Goal: Navigation & Orientation: Find specific page/section

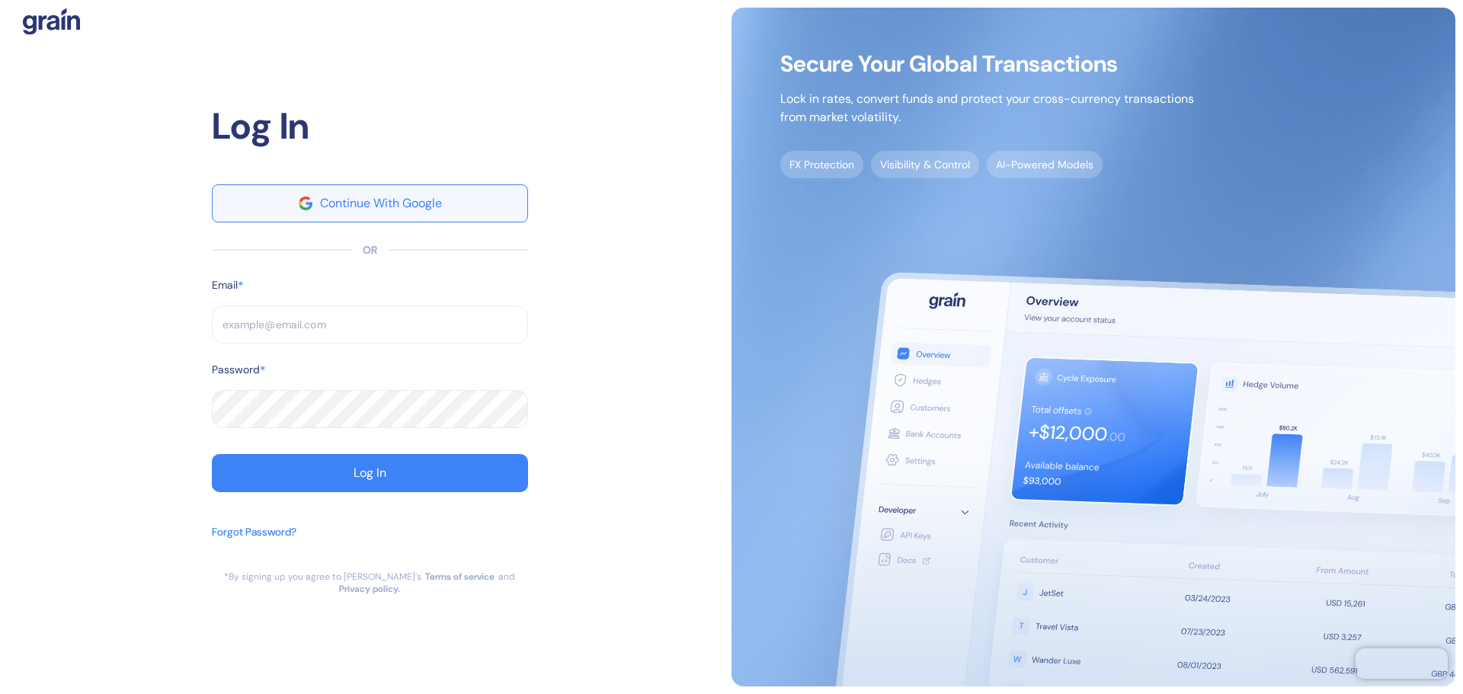
type input "[EMAIL_ADDRESS][DOMAIN_NAME]"
click at [408, 196] on button "Continue With Google" at bounding box center [370, 203] width 316 height 38
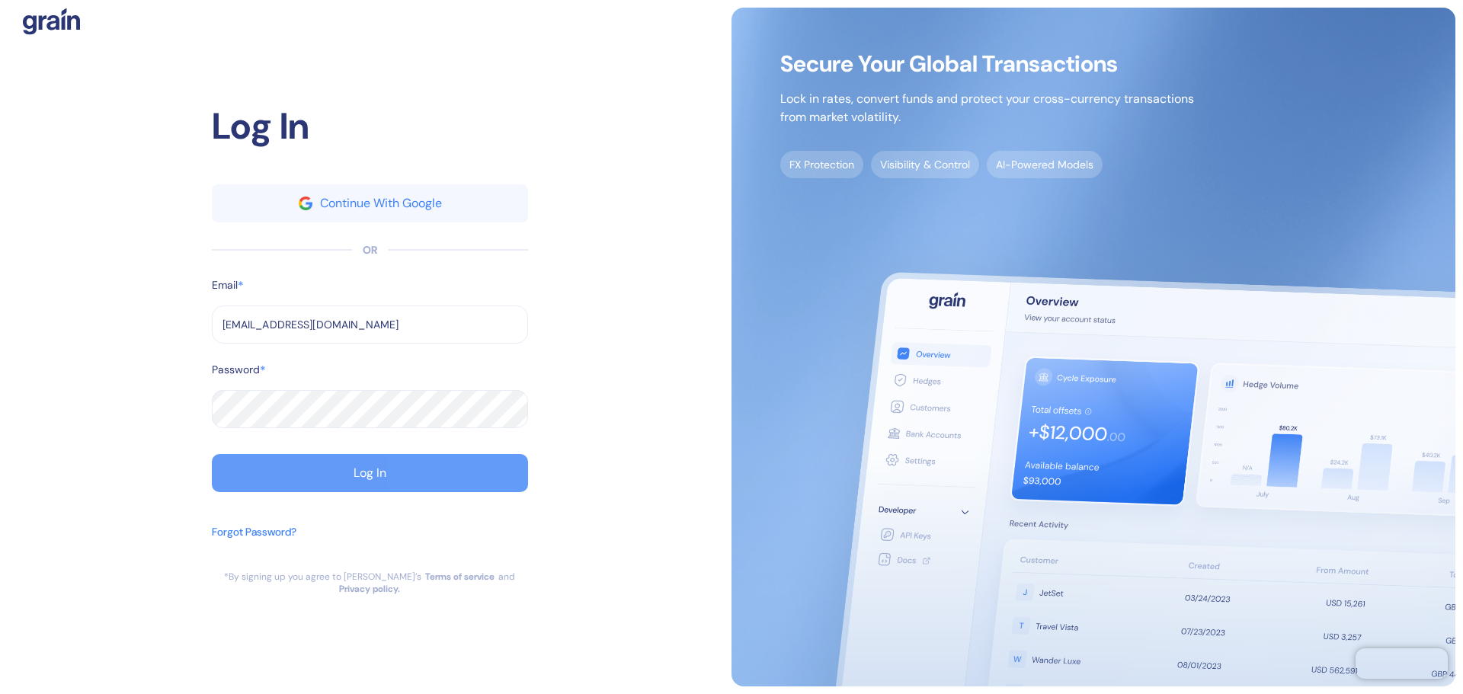
click at [324, 492] on button "Log In" at bounding box center [370, 473] width 316 height 38
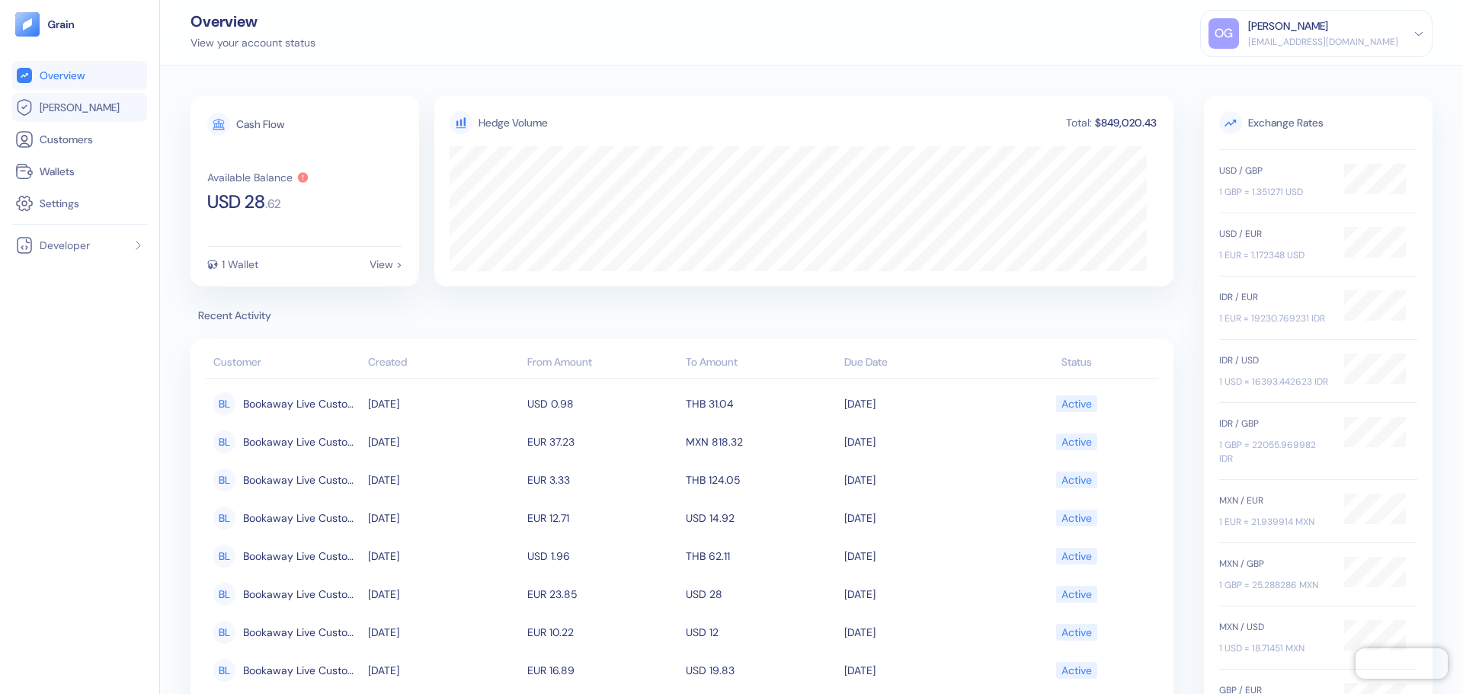
click at [91, 114] on link "[PERSON_NAME]" at bounding box center [79, 107] width 129 height 18
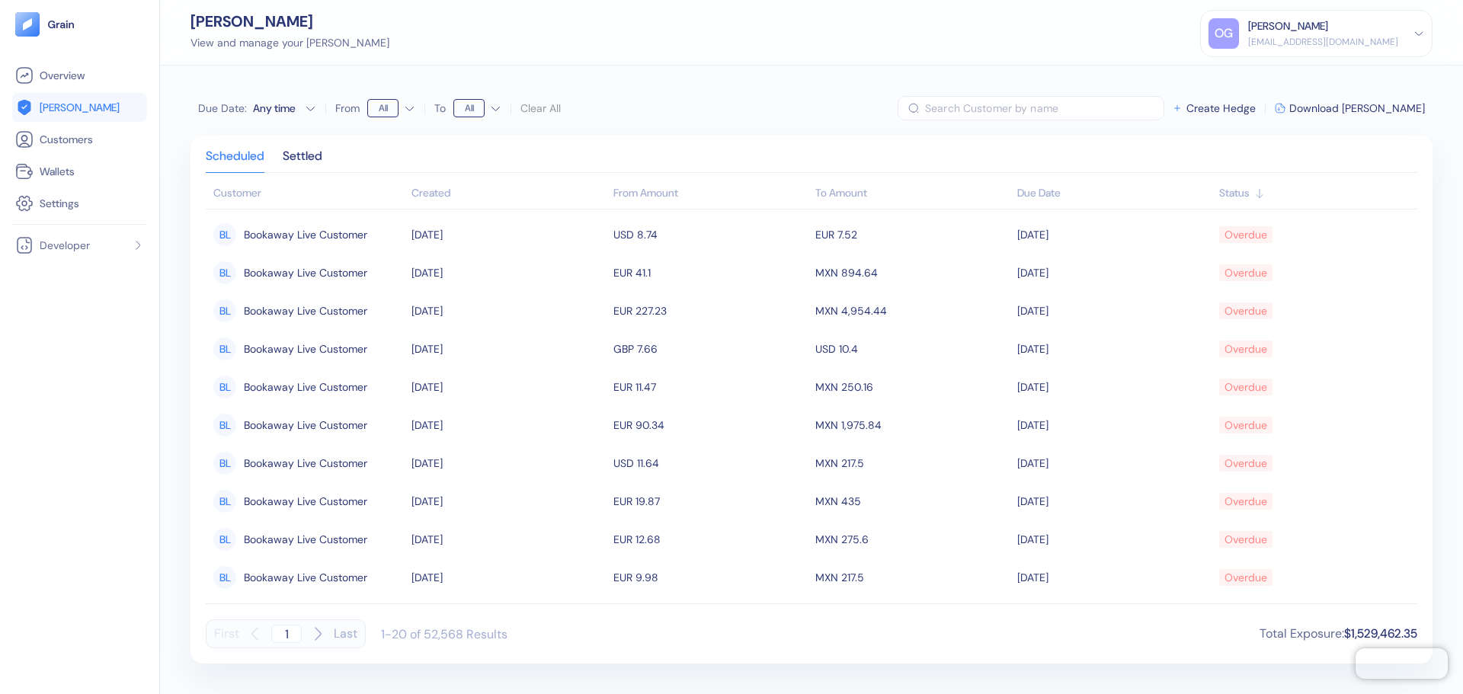
drag, startPoint x: 1292, startPoint y: 79, endPoint x: 1287, endPoint y: 85, distance: 8.1
click at [1287, 85] on div "Due Date : Any time From All To All Clear All ​ Create Hedge Download [PERSON_N…" at bounding box center [811, 380] width 1303 height 628
click at [62, 113] on span "[PERSON_NAME]" at bounding box center [80, 107] width 80 height 15
click at [86, 143] on span "Customers" at bounding box center [66, 139] width 53 height 15
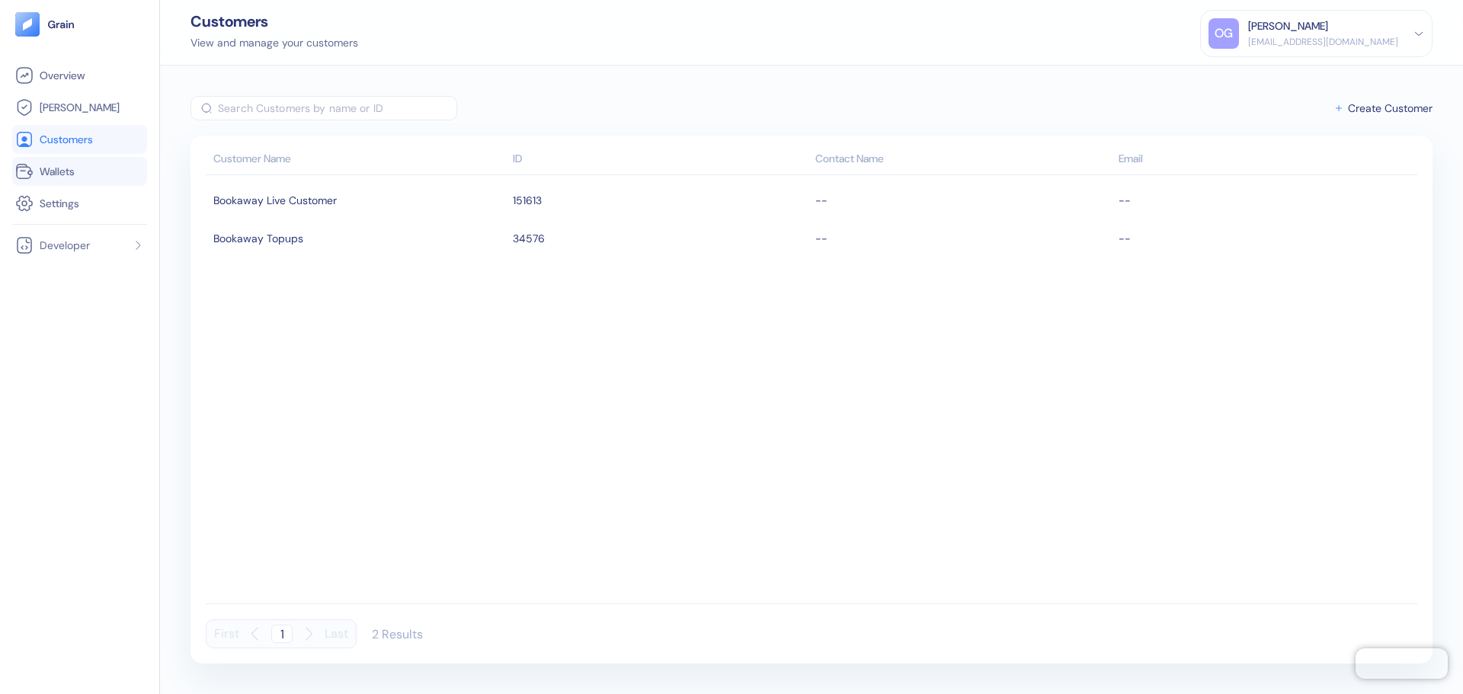
click at [59, 176] on span "Wallets" at bounding box center [57, 171] width 35 height 15
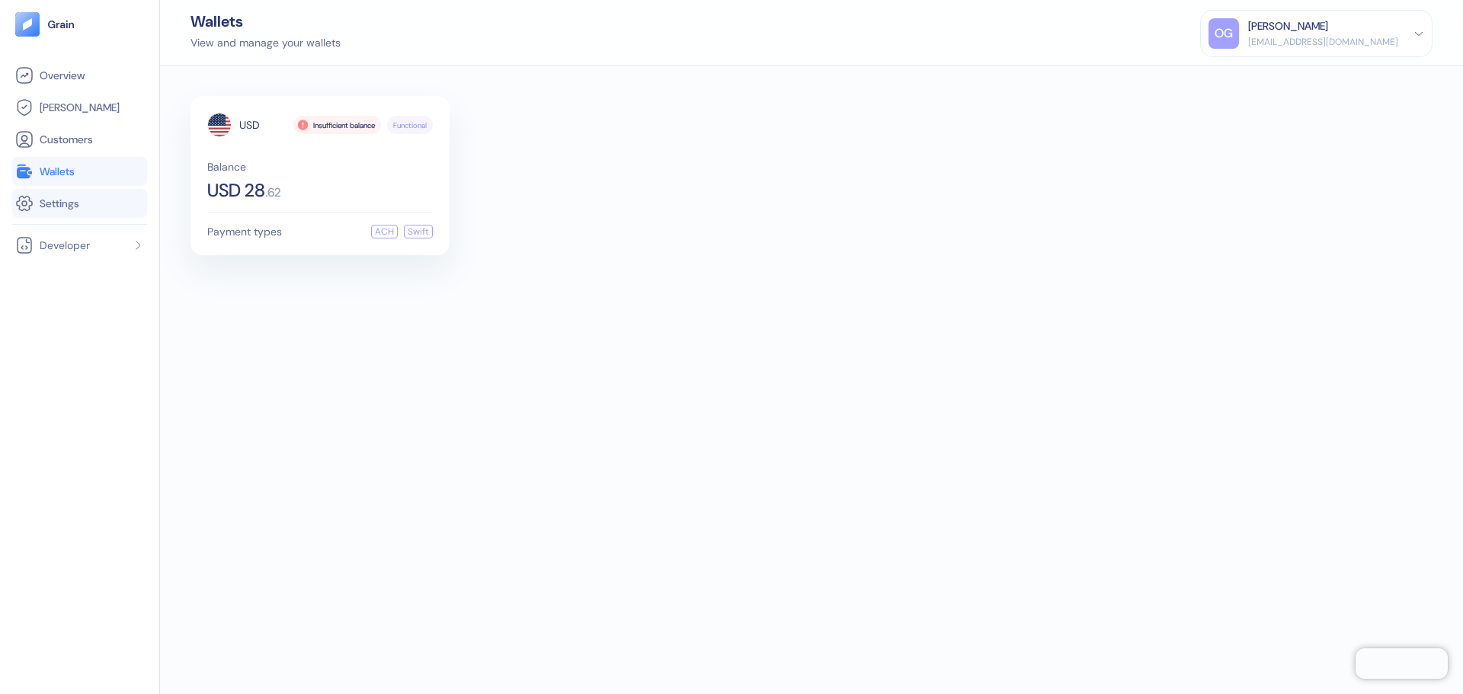
click at [61, 200] on span "Settings" at bounding box center [60, 203] width 40 height 15
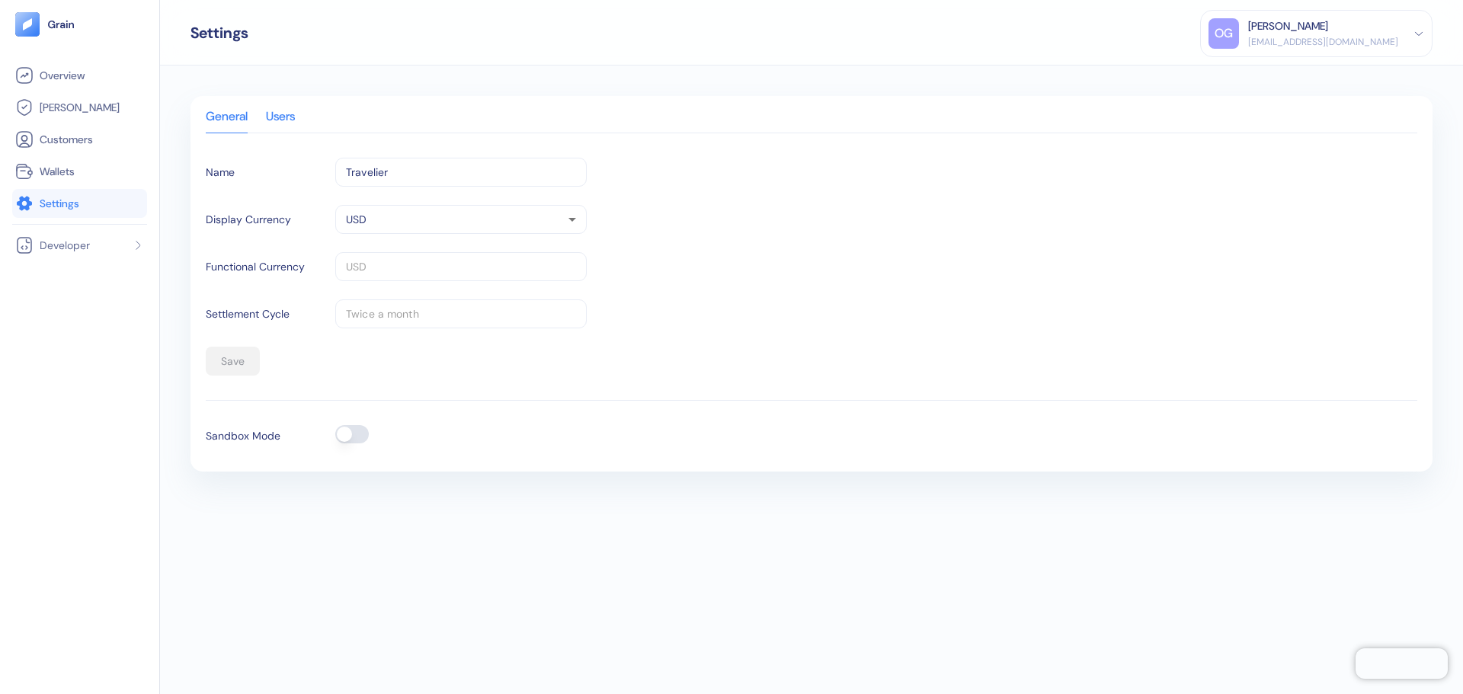
click at [270, 114] on div "Users" at bounding box center [280, 121] width 29 height 21
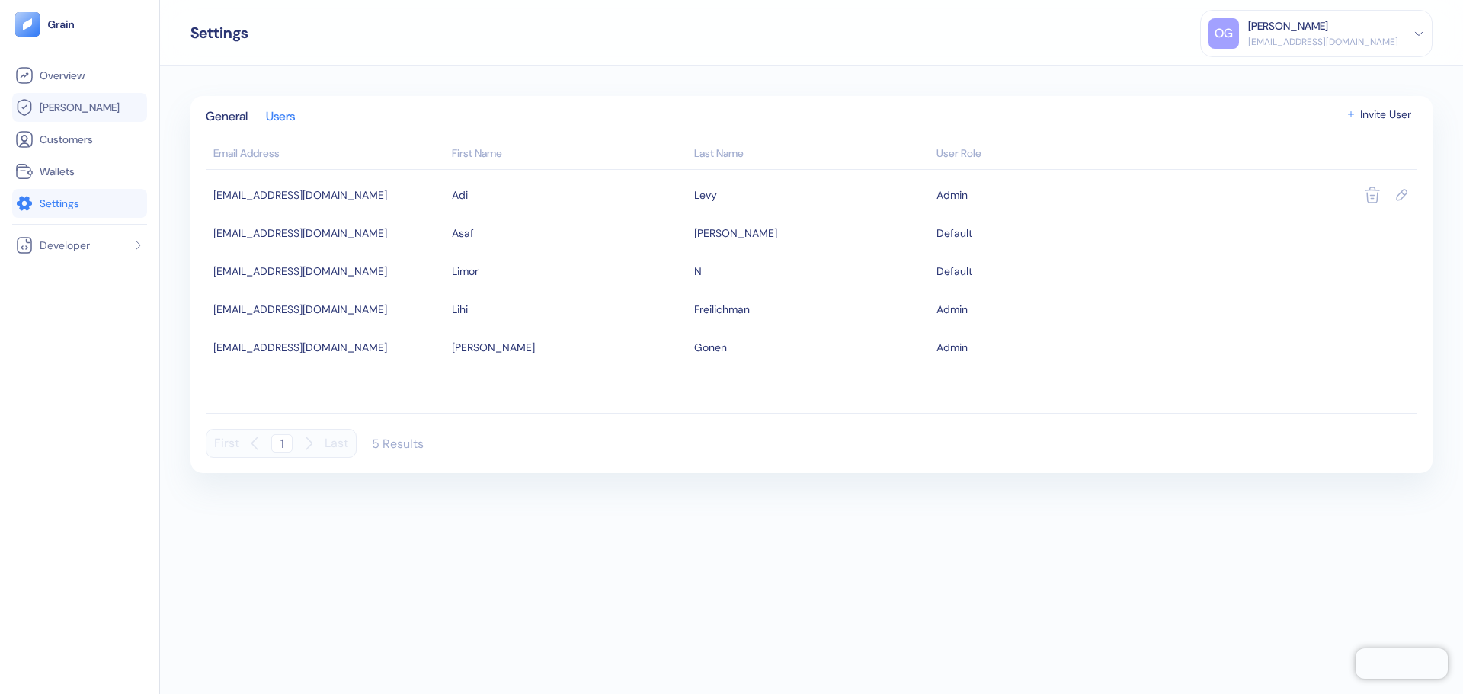
click at [75, 105] on span "[PERSON_NAME]" at bounding box center [80, 107] width 80 height 15
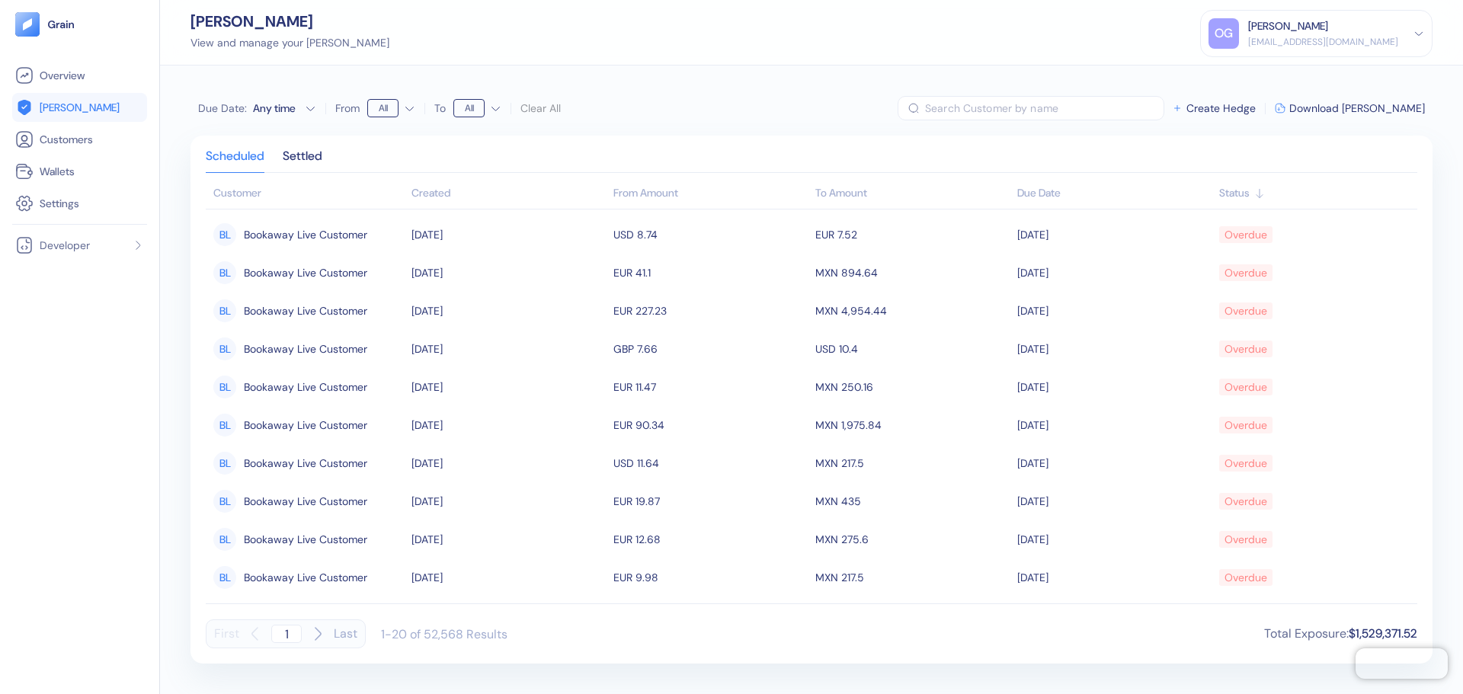
click at [69, 115] on link "[PERSON_NAME]" at bounding box center [79, 107] width 129 height 18
click at [71, 200] on span "Settings" at bounding box center [60, 203] width 40 height 15
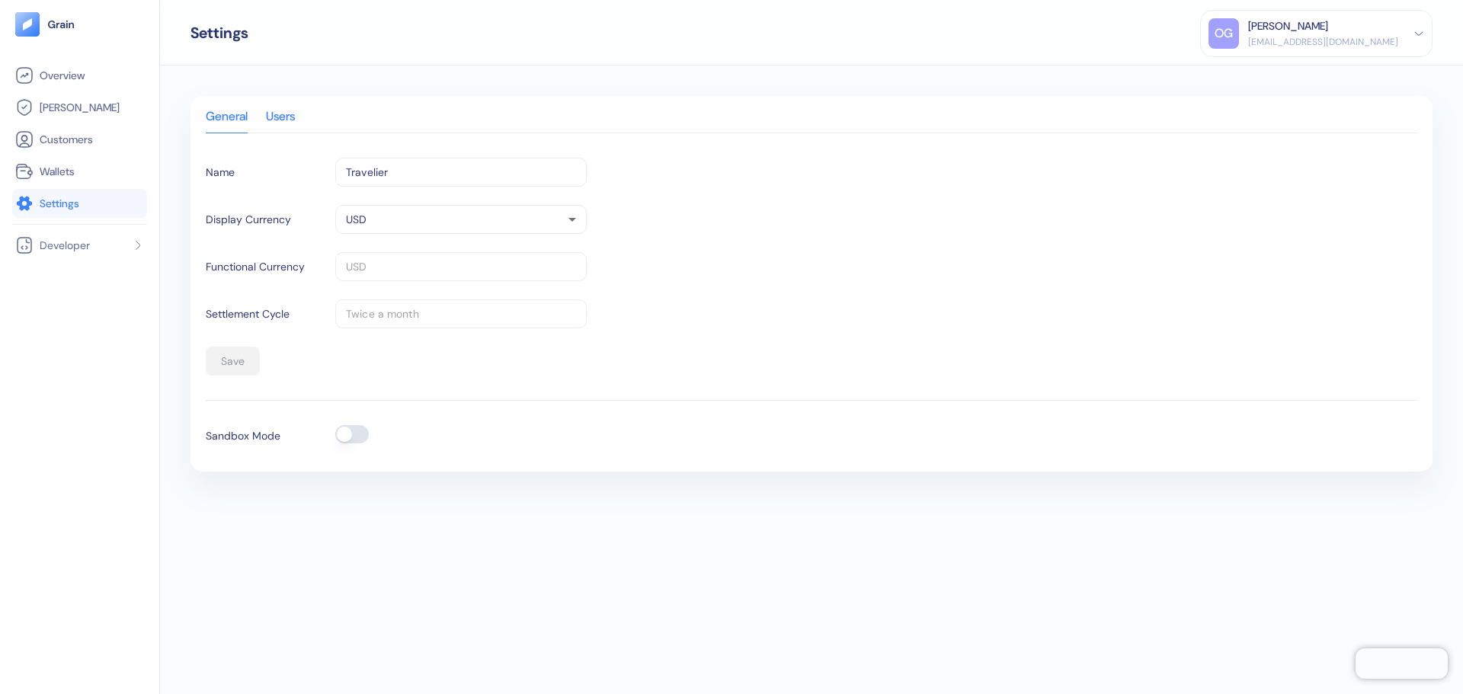
click at [281, 119] on div "Users" at bounding box center [280, 121] width 29 height 21
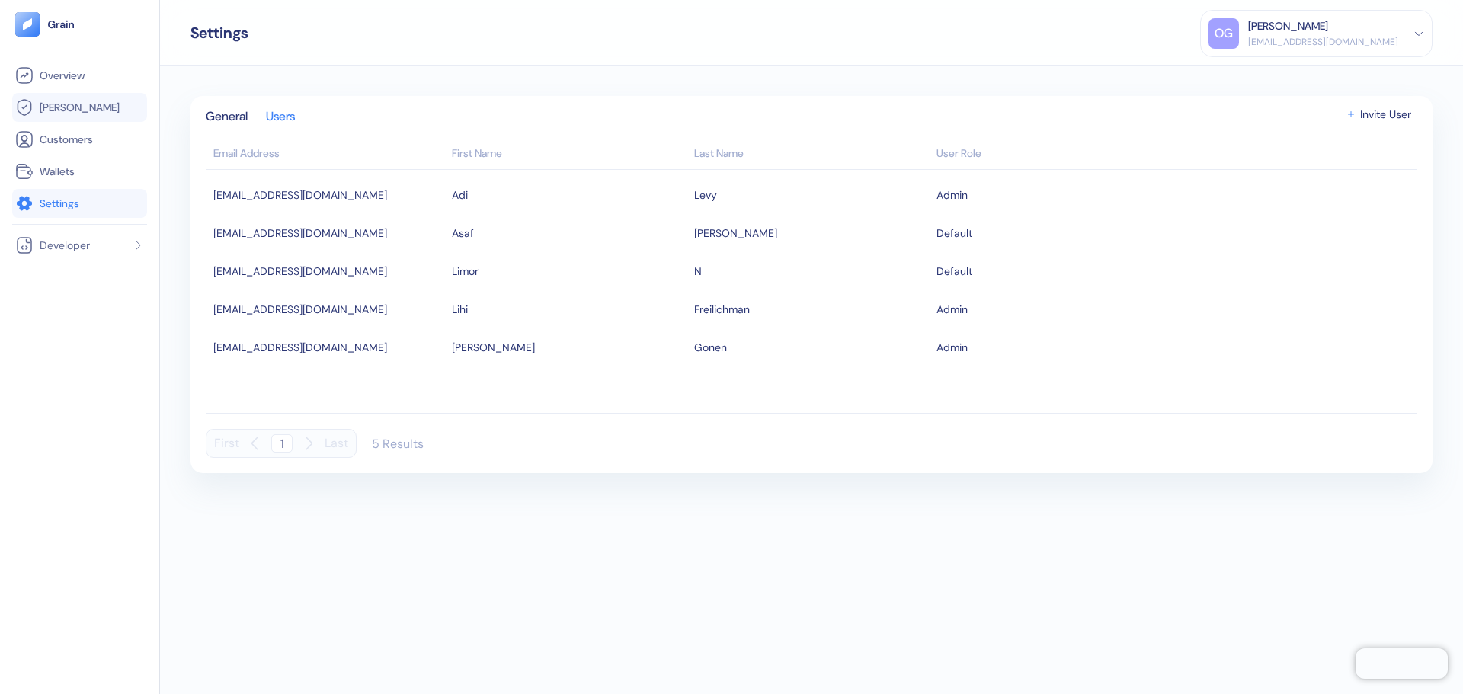
click at [86, 98] on li "[PERSON_NAME]" at bounding box center [79, 107] width 135 height 29
click at [84, 104] on link "[PERSON_NAME]" at bounding box center [79, 107] width 129 height 18
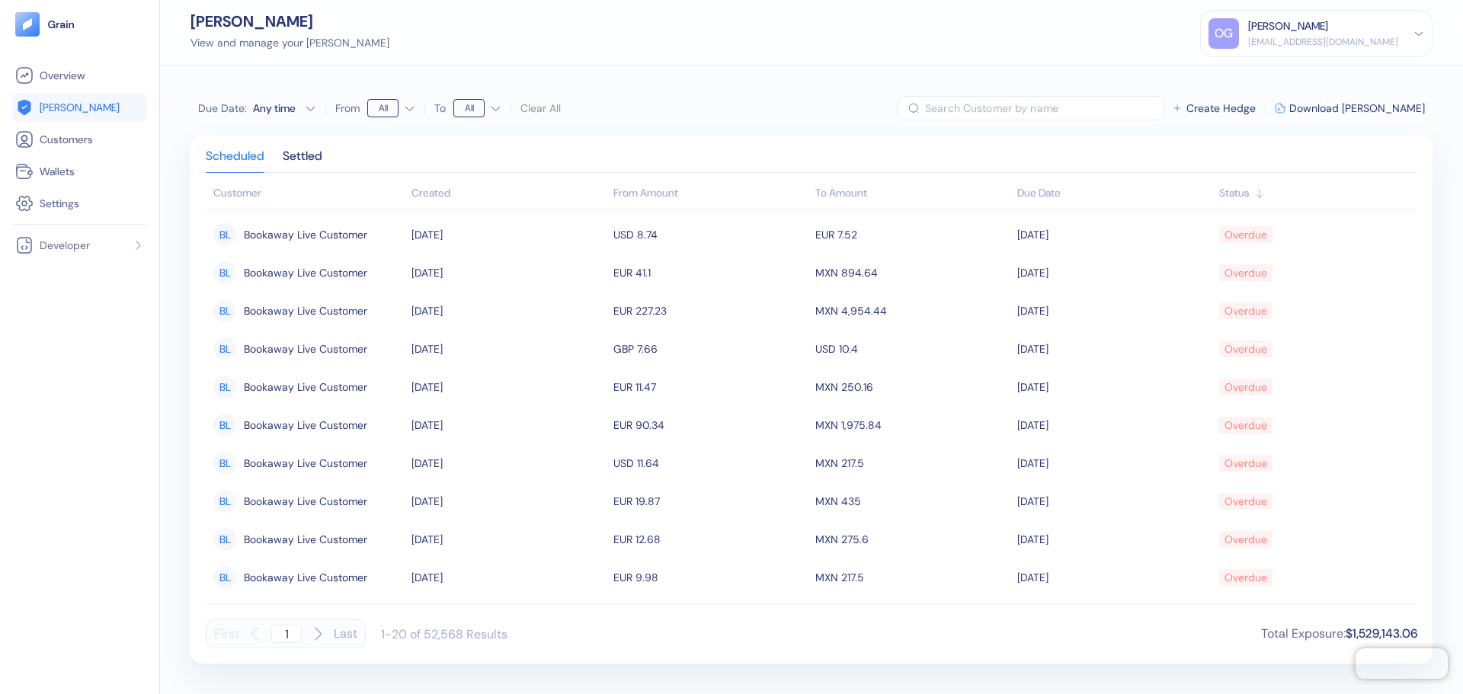
click at [1412, 40] on div "OG [PERSON_NAME] [PERSON_NAME][EMAIL_ADDRESS][DOMAIN_NAME]" at bounding box center [1316, 33] width 216 height 30
click at [82, 150] on li "Customers" at bounding box center [79, 139] width 135 height 29
click at [72, 177] on span "Wallets" at bounding box center [57, 171] width 35 height 15
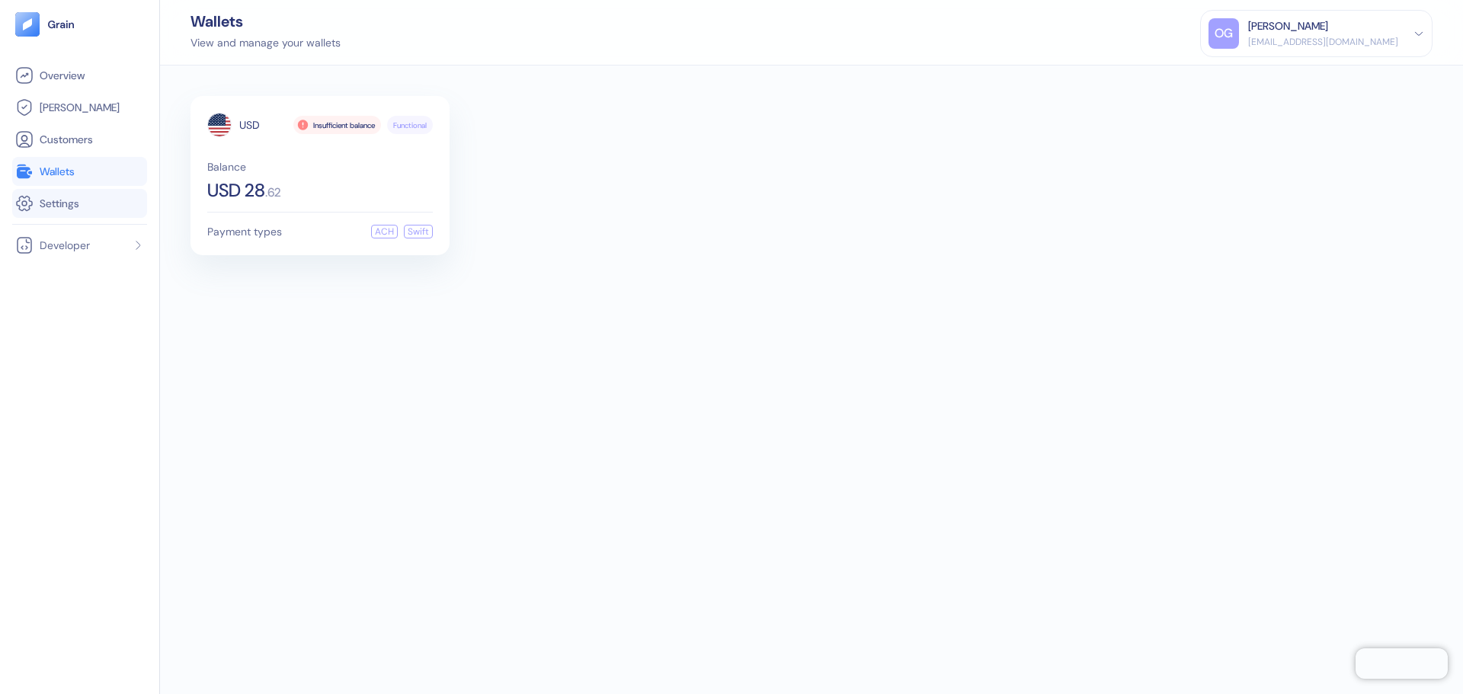
click at [77, 215] on li "Settings" at bounding box center [79, 203] width 135 height 29
click at [69, 212] on li "Settings" at bounding box center [79, 203] width 135 height 29
click at [68, 207] on span "Settings" at bounding box center [60, 203] width 40 height 15
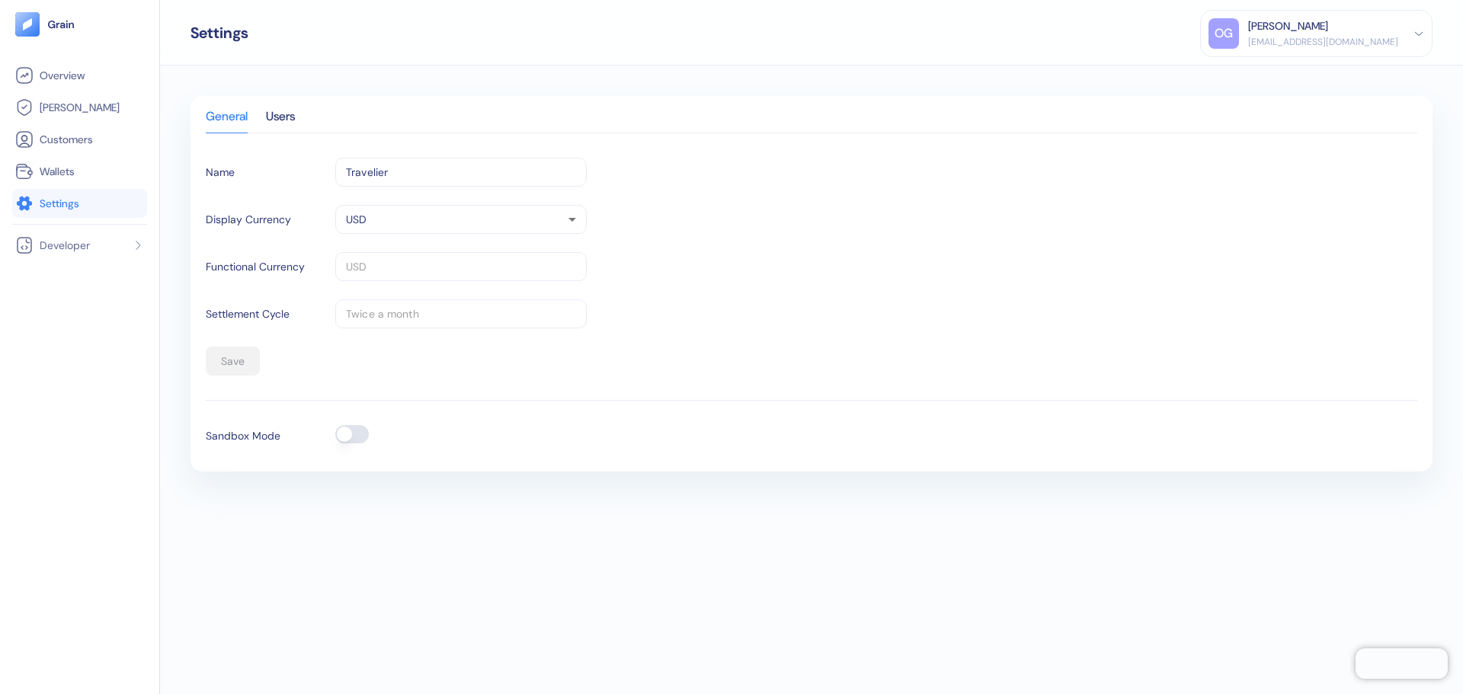
click at [73, 204] on span "Settings" at bounding box center [60, 203] width 40 height 15
click at [69, 148] on link "Customers" at bounding box center [79, 139] width 129 height 18
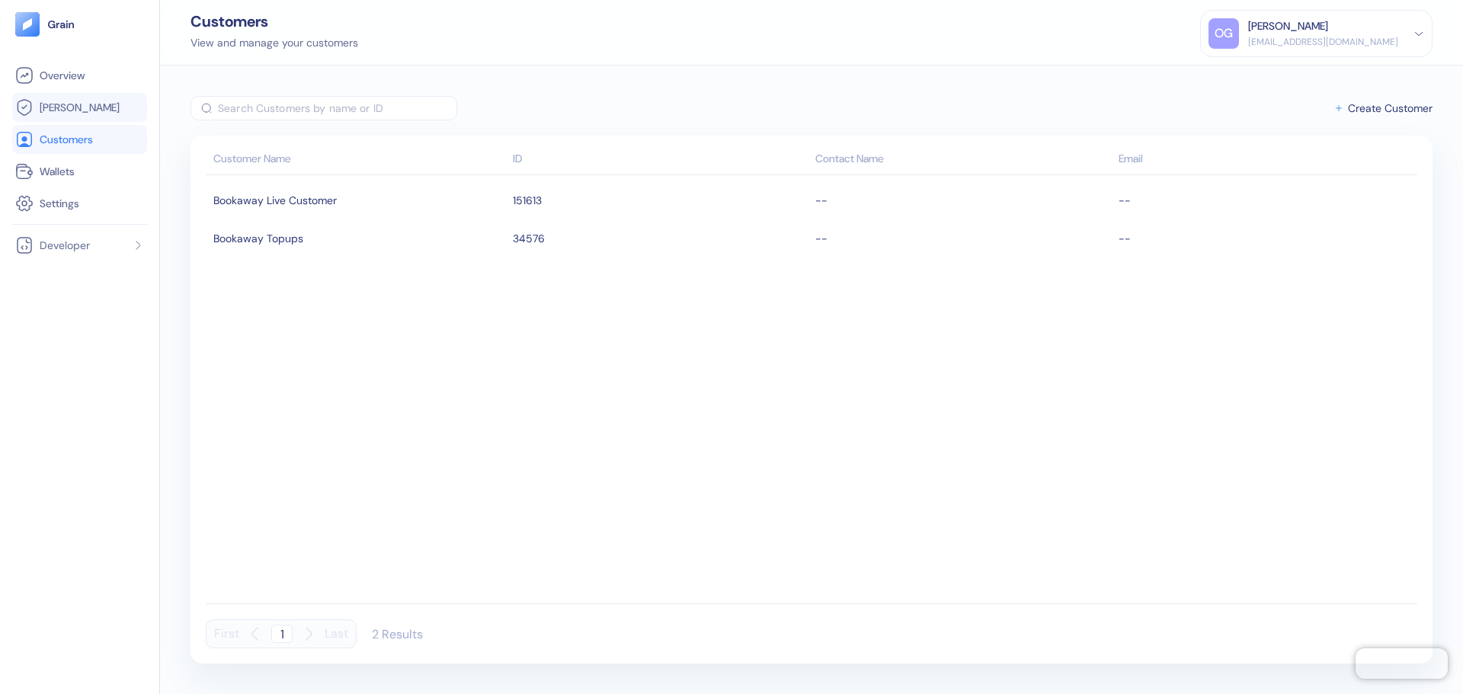
click at [60, 119] on li "[PERSON_NAME]" at bounding box center [79, 107] width 135 height 29
click at [53, 74] on span "Overview" at bounding box center [62, 75] width 45 height 15
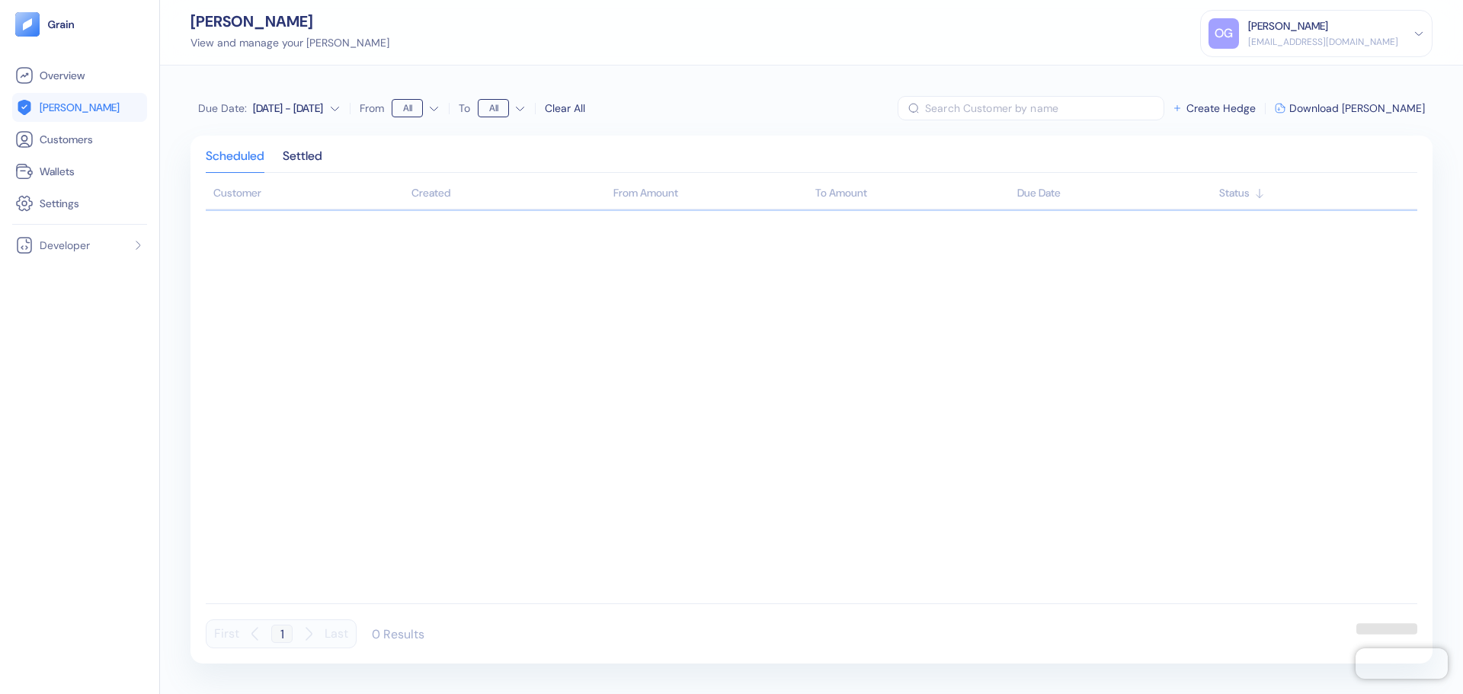
click at [322, 110] on button "Due Date : [DATE] - [DATE]" at bounding box center [269, 108] width 142 height 15
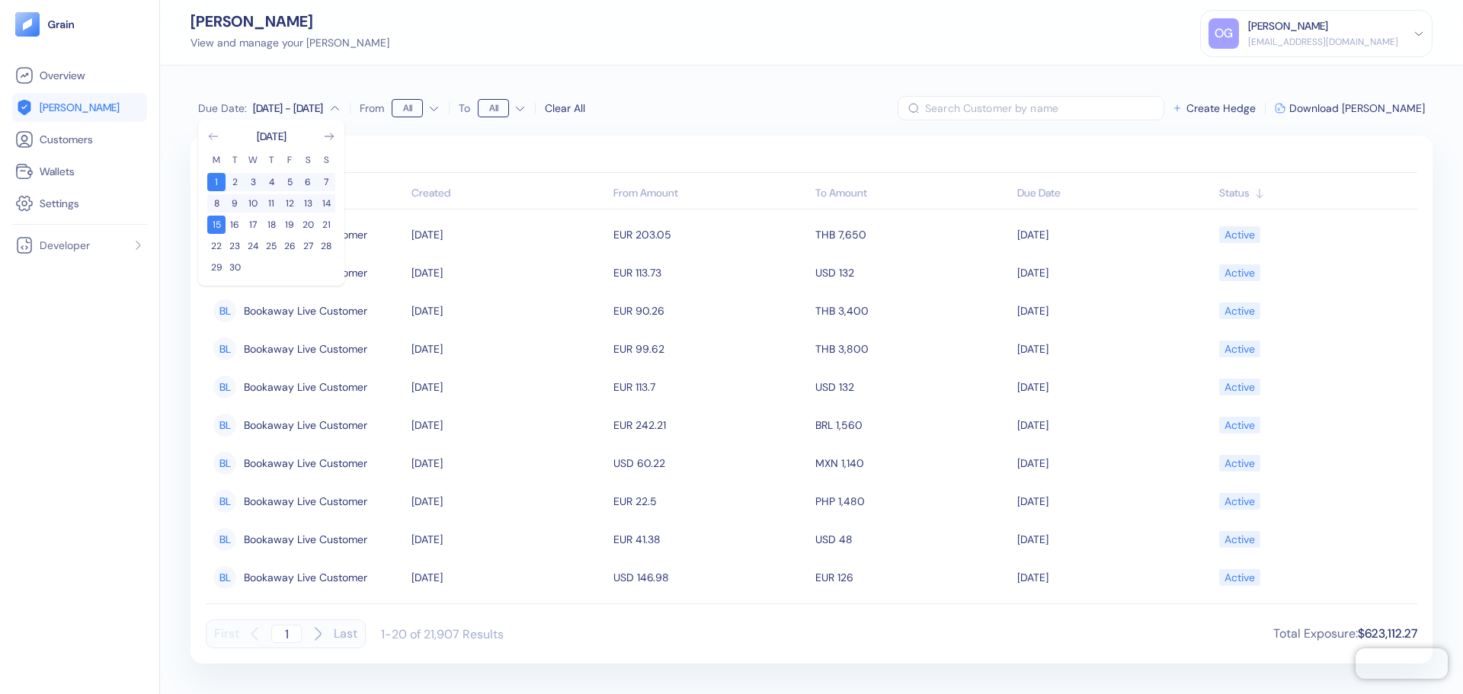
click at [213, 136] on icon "Go to previous month" at bounding box center [213, 136] width 12 height 12
click at [286, 181] on button "1" at bounding box center [289, 182] width 18 height 18
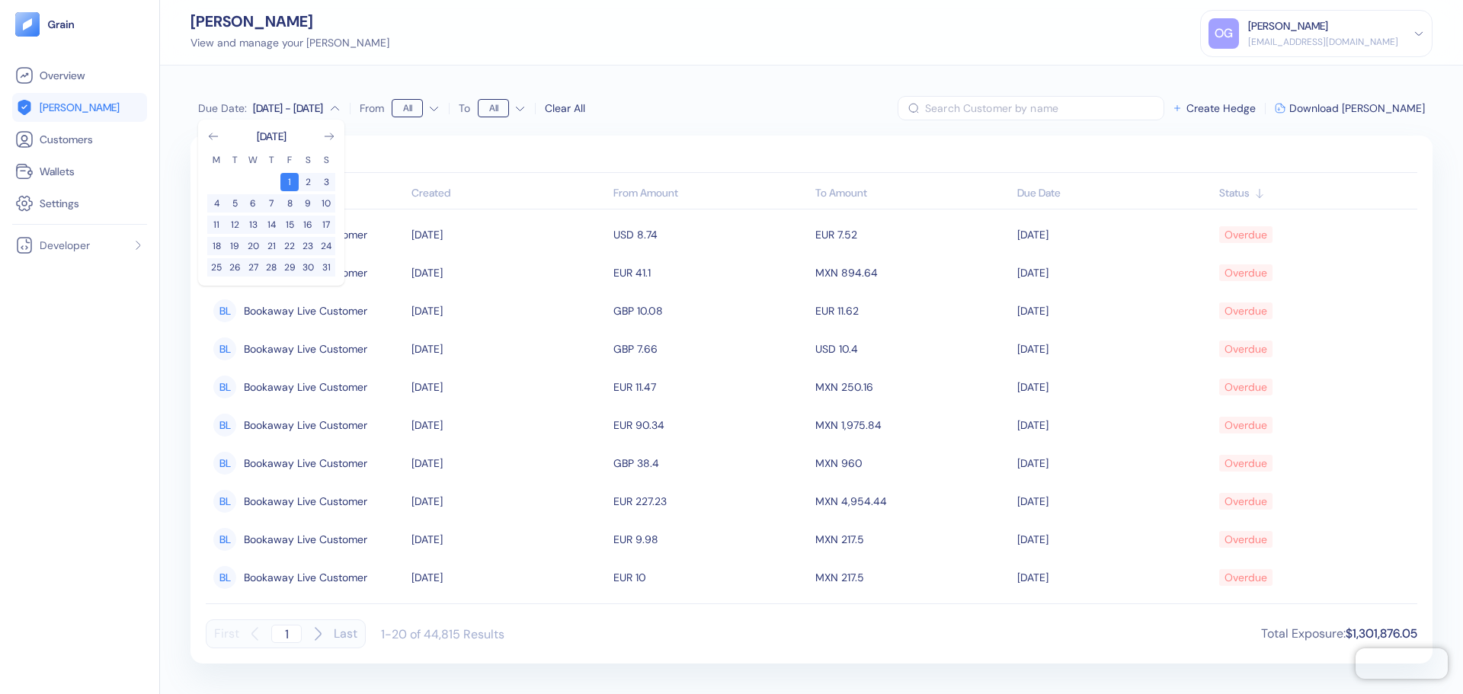
click at [427, 130] on div "Due Date : [DATE] - Sep [DATE] M T W T F S S 1 2 3 4 5 6 7 8 9 10 11 12 13 14 1…" at bounding box center [811, 380] width 1303 height 628
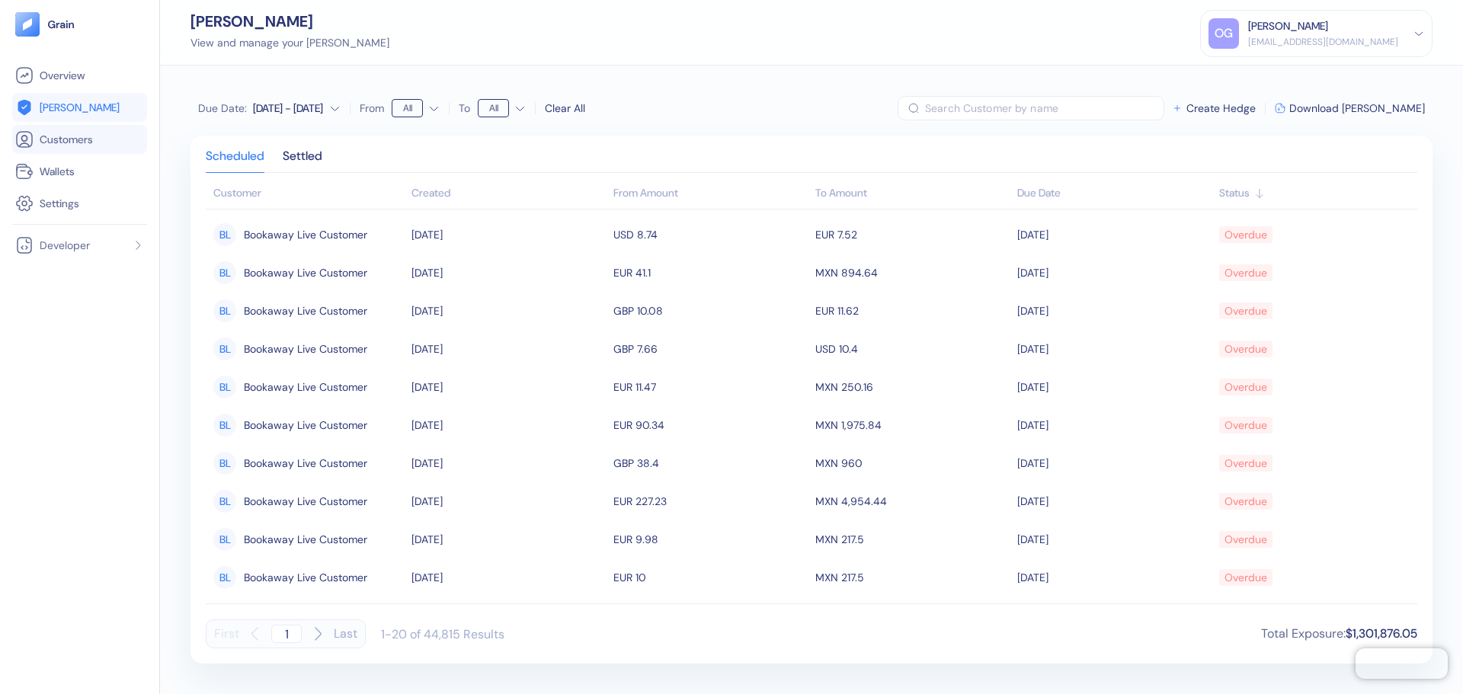
click at [73, 143] on span "Customers" at bounding box center [66, 139] width 53 height 15
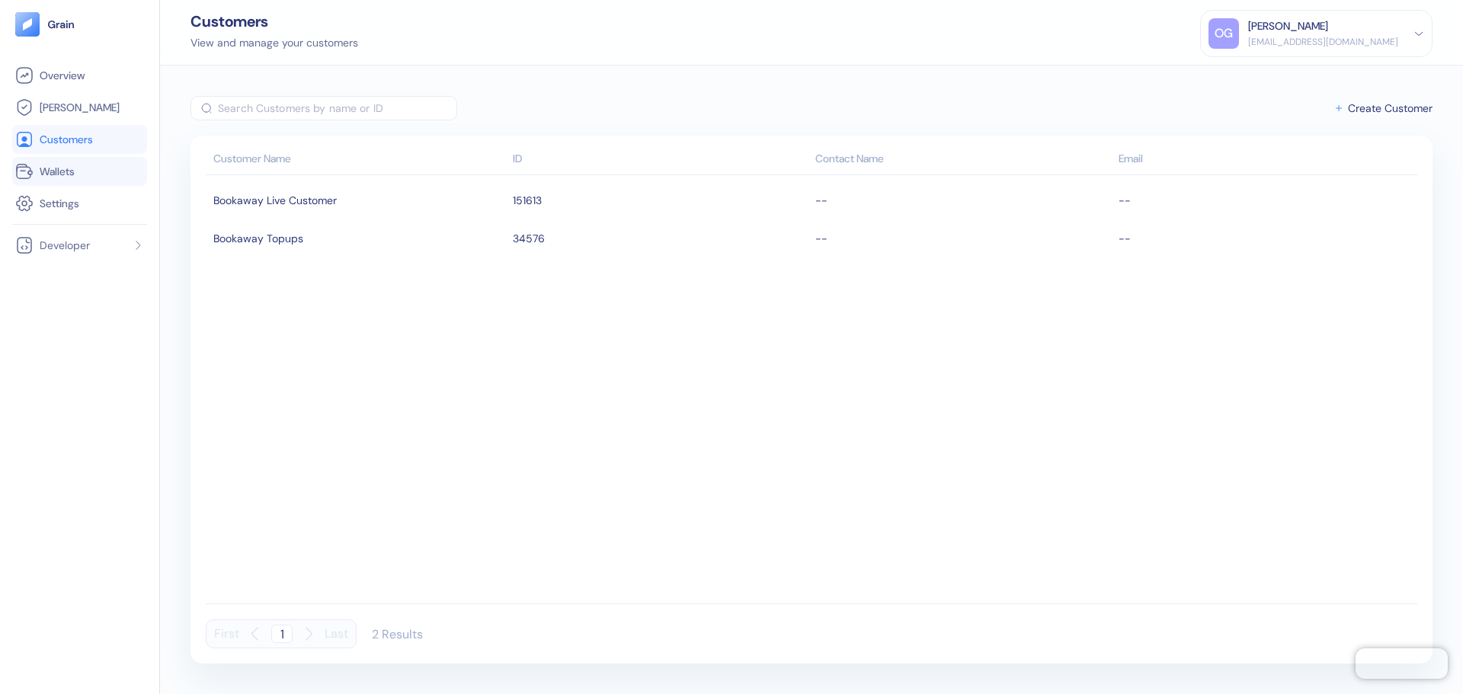
click at [78, 183] on li "Wallets" at bounding box center [79, 171] width 135 height 29
click at [74, 162] on link "Wallets" at bounding box center [79, 171] width 129 height 18
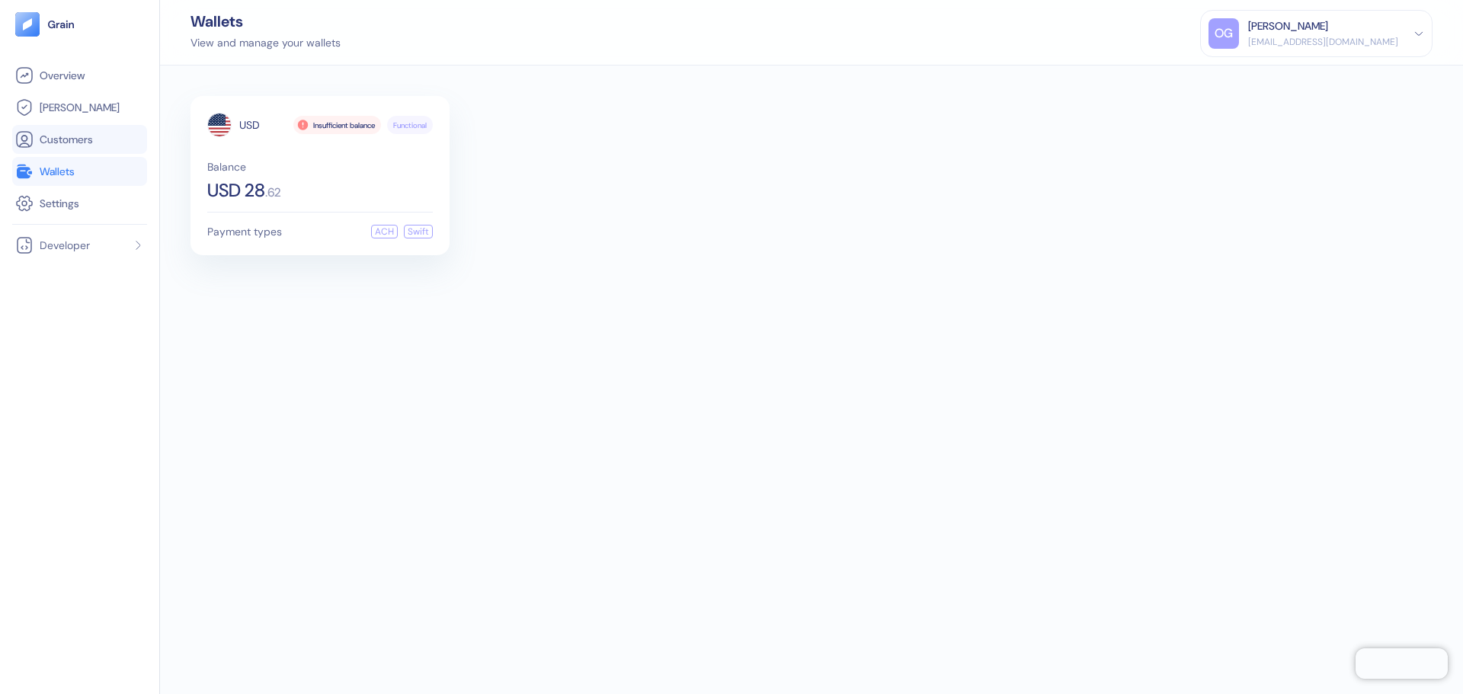
click at [100, 142] on link "Customers" at bounding box center [79, 139] width 129 height 18
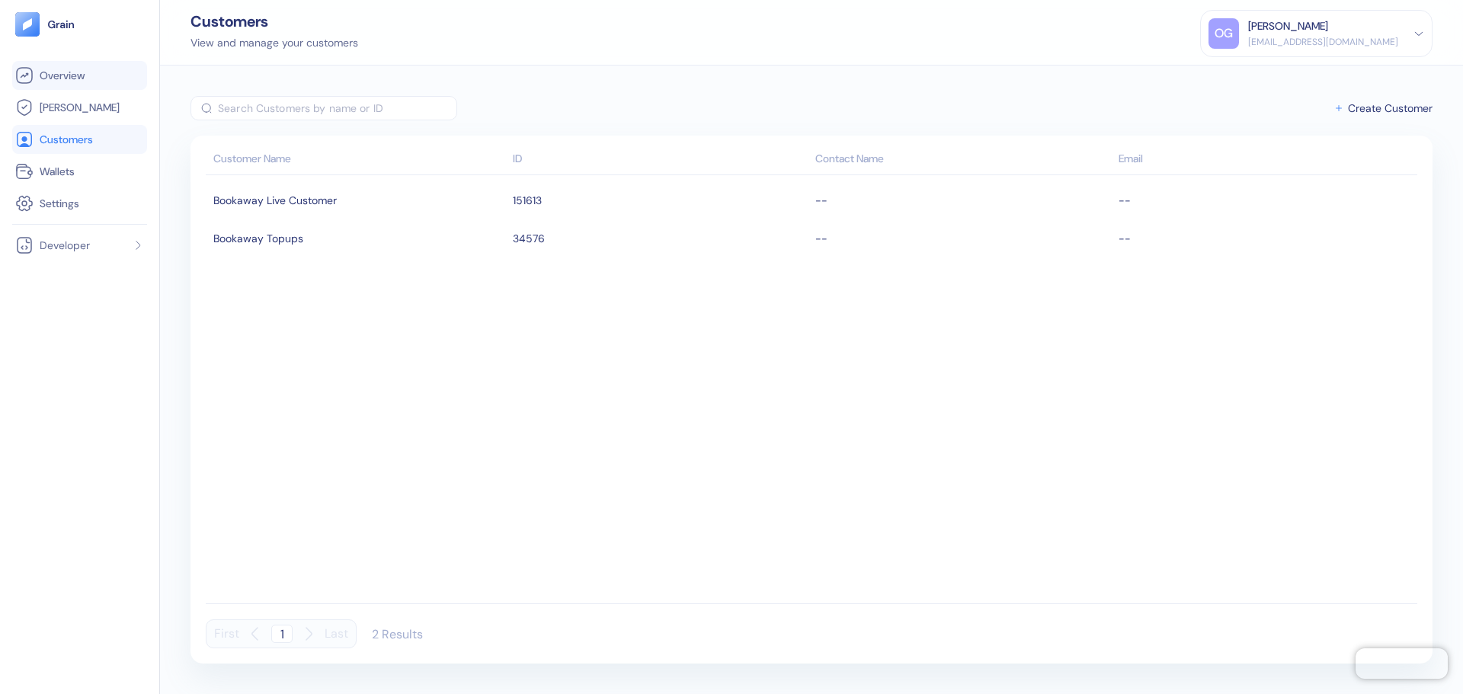
click at [75, 73] on span "Overview" at bounding box center [62, 75] width 45 height 15
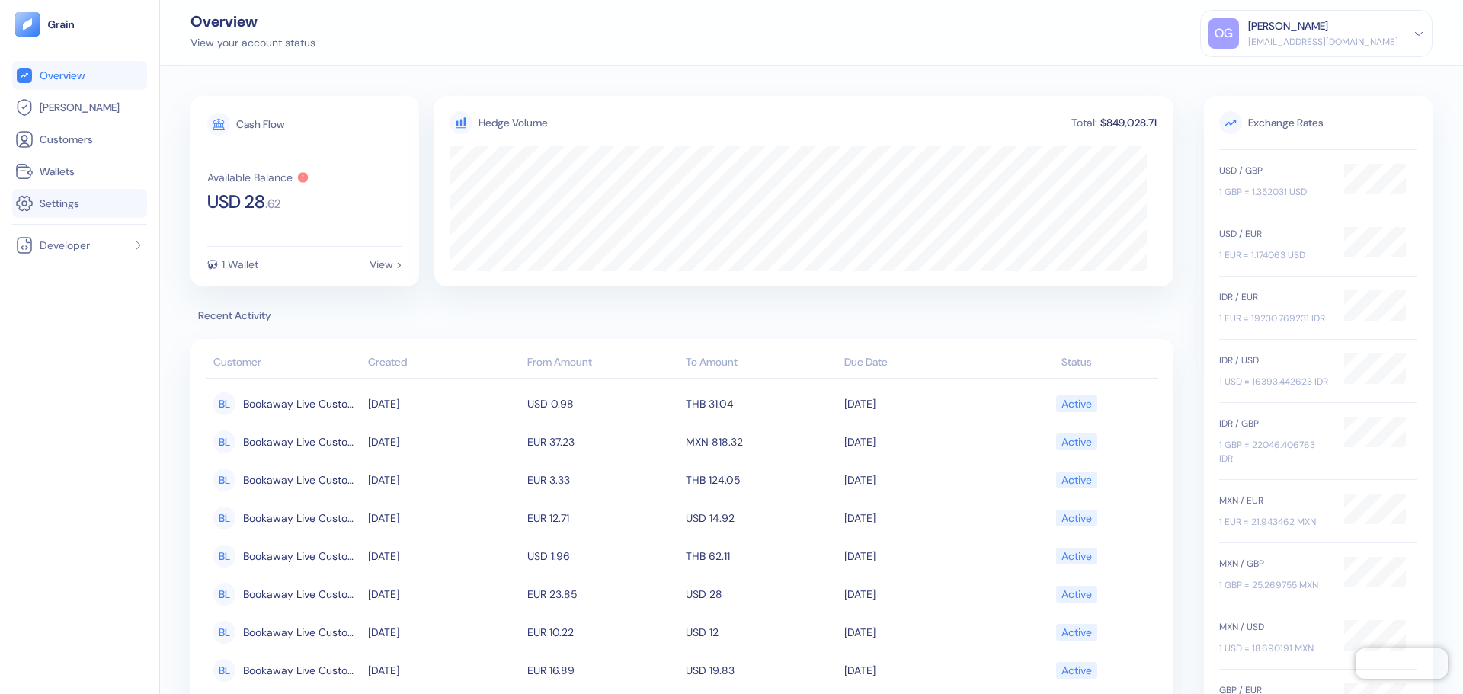
click at [83, 194] on link "Settings" at bounding box center [79, 203] width 129 height 18
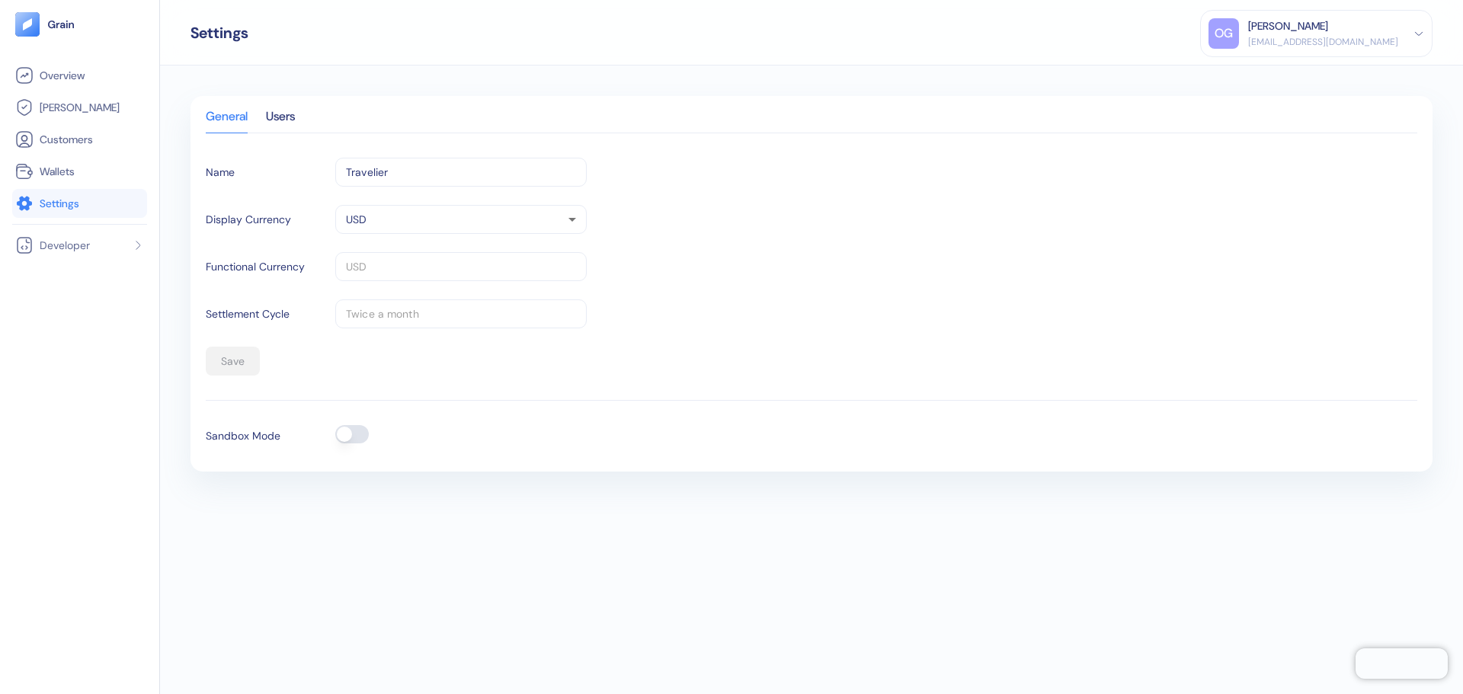
click at [299, 107] on div "General Users Name Travelier ​ Display Currency USD USD ​ Functional Currency U…" at bounding box center [811, 284] width 1242 height 376
click at [393, 169] on input "Travelier" at bounding box center [460, 172] width 251 height 29
click at [292, 133] on div "General Users" at bounding box center [811, 122] width 1211 height 22
click at [289, 126] on div "Users" at bounding box center [280, 121] width 29 height 21
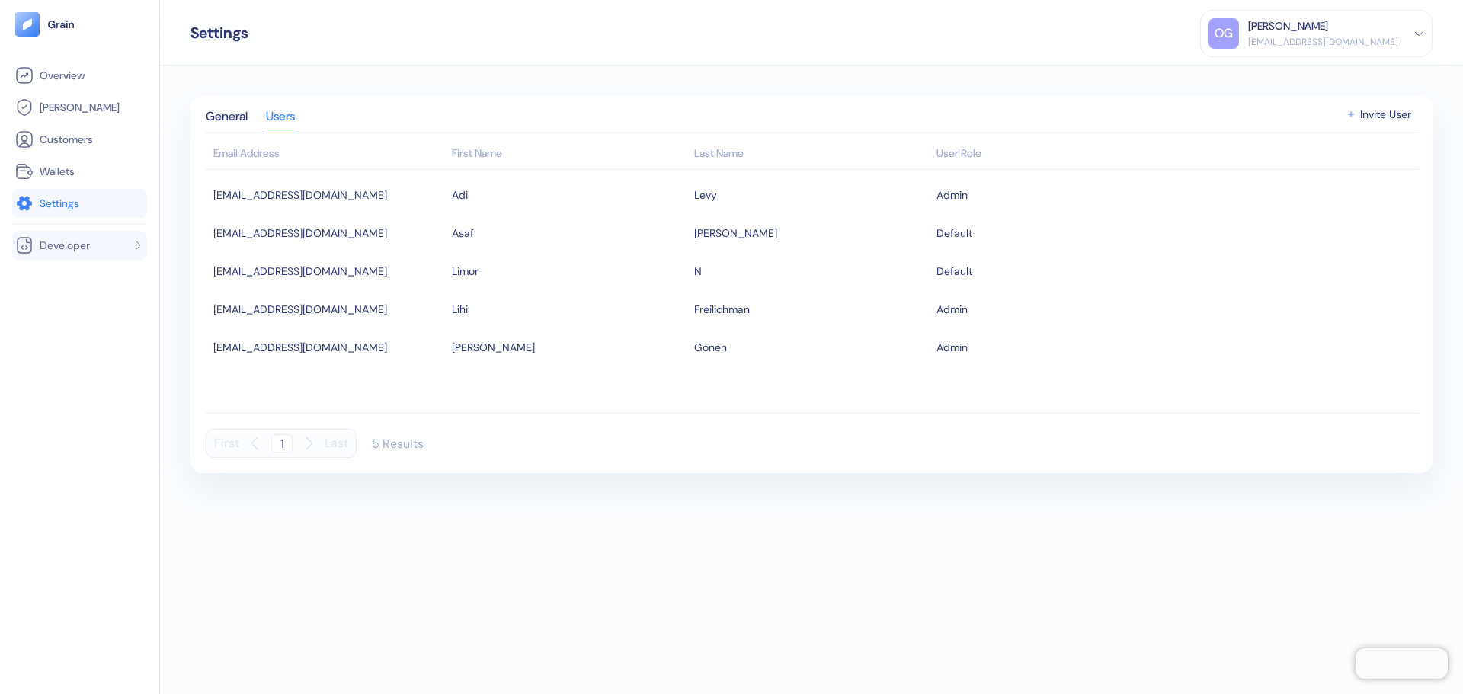
click at [142, 247] on icon at bounding box center [138, 245] width 12 height 12
click at [111, 184] on li "Wallets" at bounding box center [79, 171] width 135 height 29
click at [102, 174] on link "Wallets" at bounding box center [79, 171] width 129 height 18
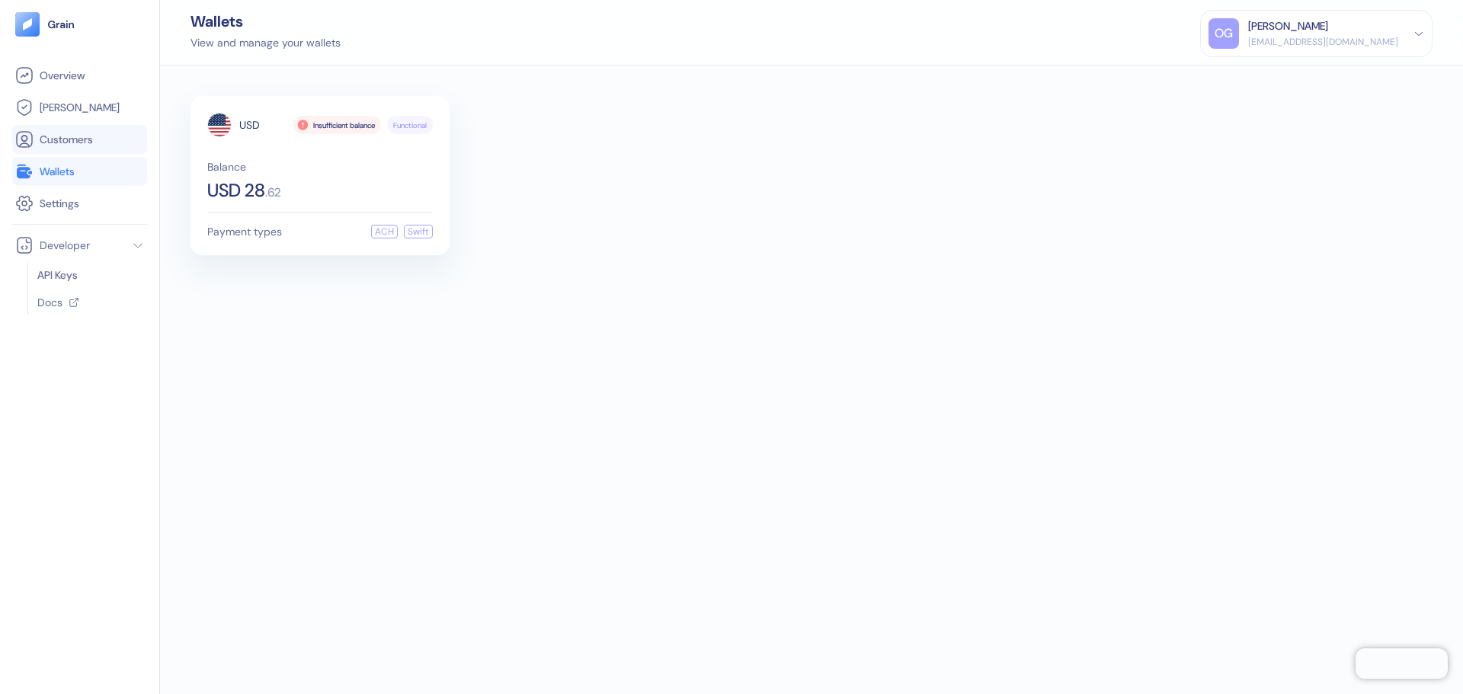
click at [79, 140] on span "Customers" at bounding box center [66, 139] width 53 height 15
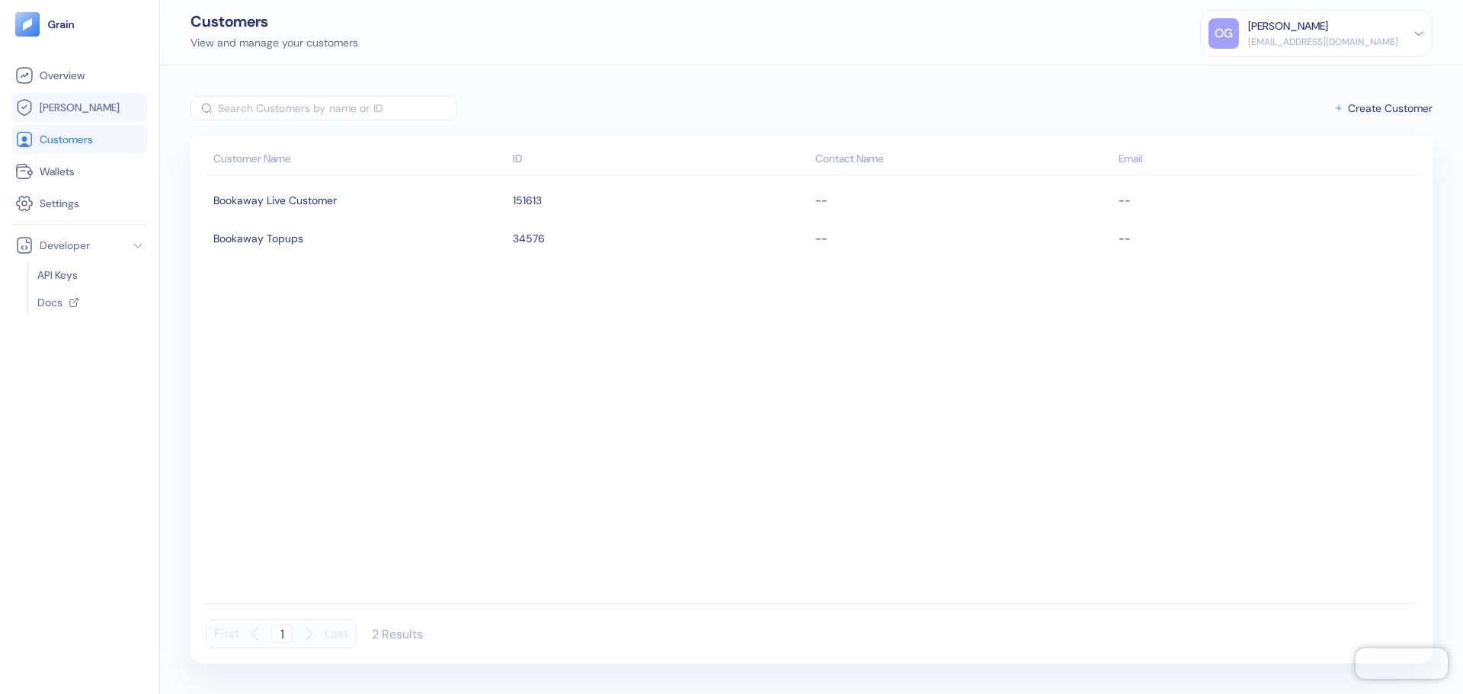
click at [78, 117] on li "[PERSON_NAME]" at bounding box center [79, 107] width 135 height 29
click at [62, 109] on span "[PERSON_NAME]" at bounding box center [80, 107] width 80 height 15
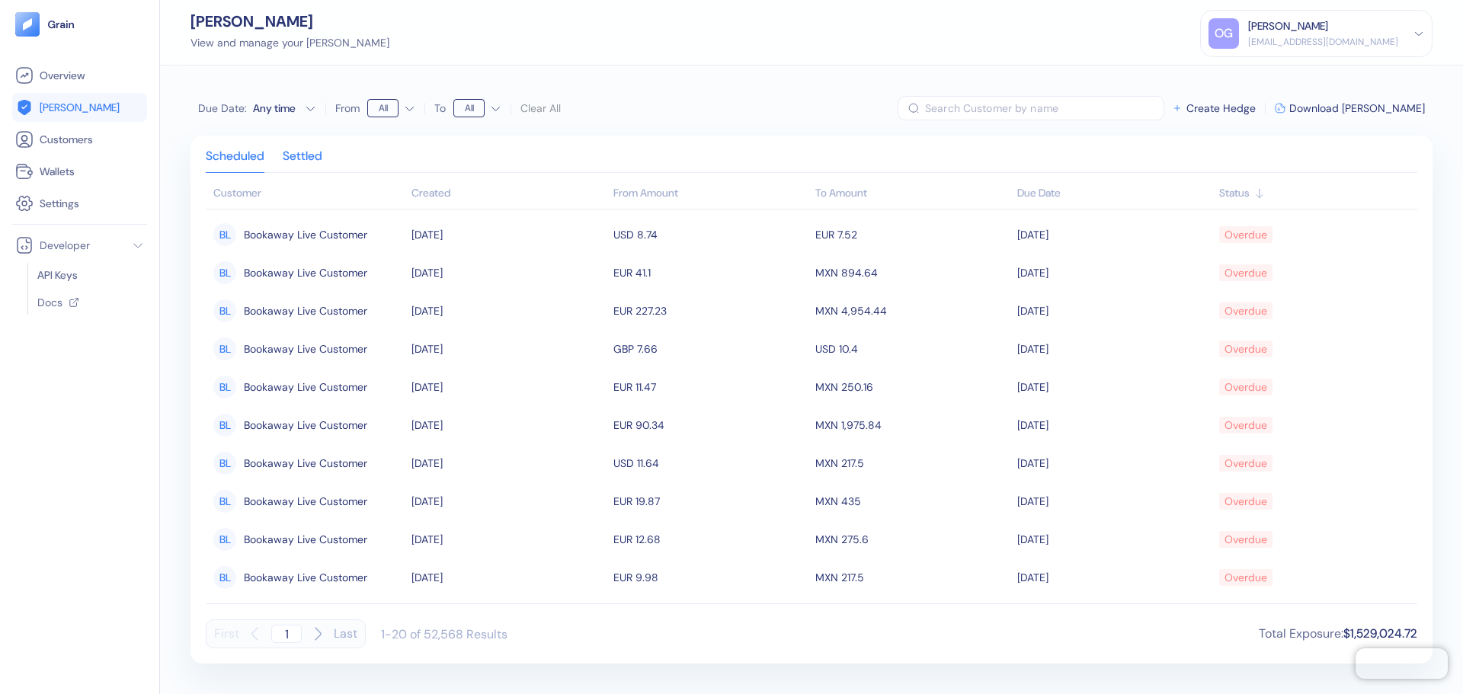
click at [310, 160] on div "Settled" at bounding box center [303, 161] width 40 height 21
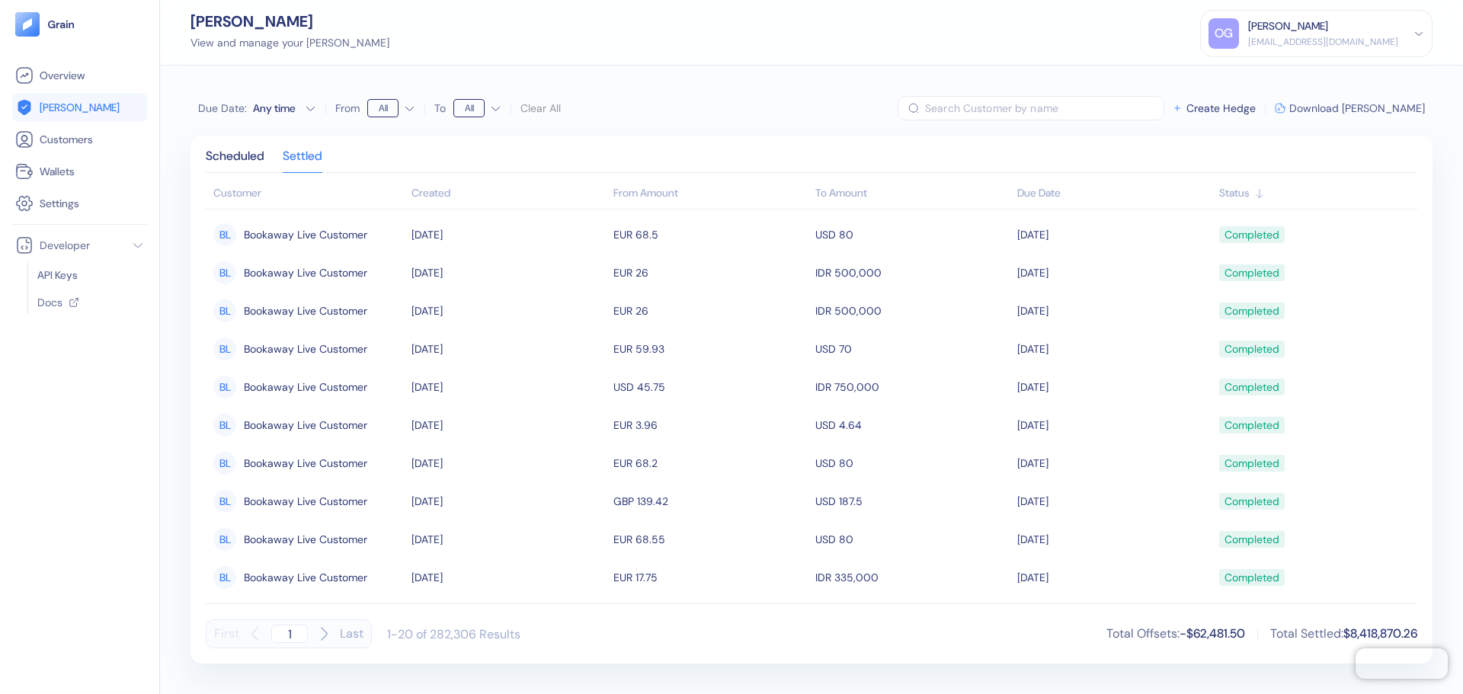
click at [1386, 110] on span "Download [PERSON_NAME]" at bounding box center [1357, 108] width 136 height 11
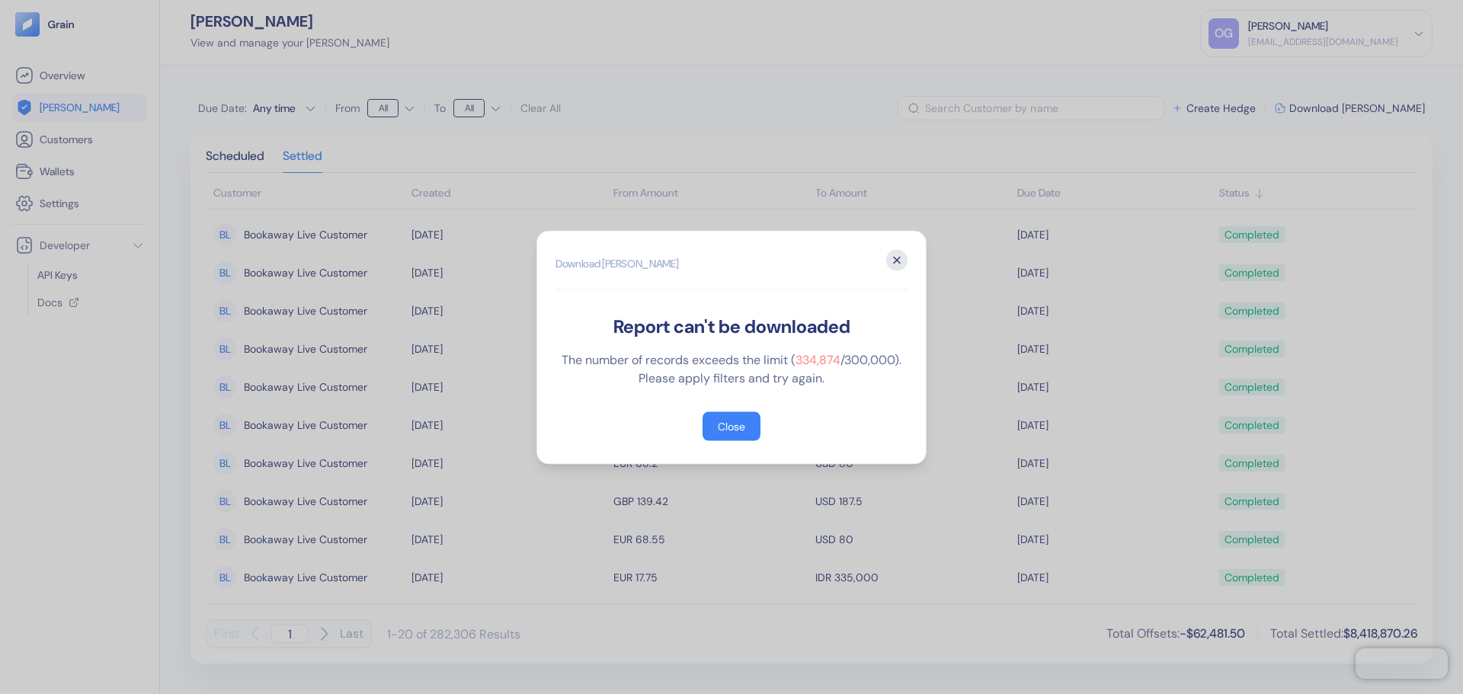
click at [898, 267] on icon "button" at bounding box center [896, 259] width 21 height 21
